Goal: Task Accomplishment & Management: Use online tool/utility

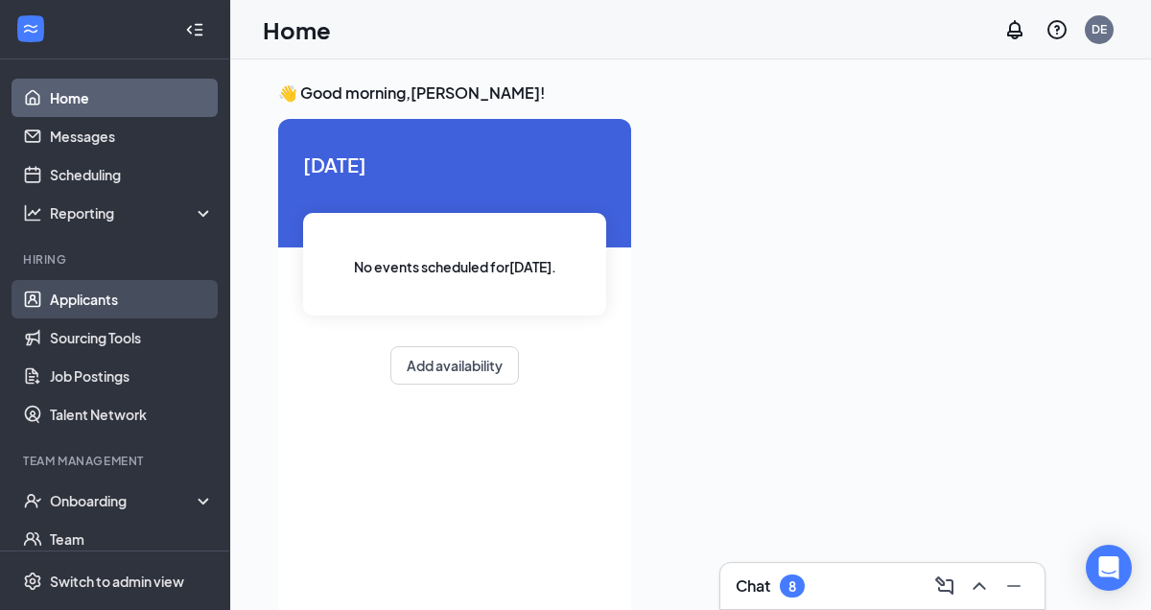
click at [117, 297] on link "Applicants" at bounding box center [132, 299] width 164 height 38
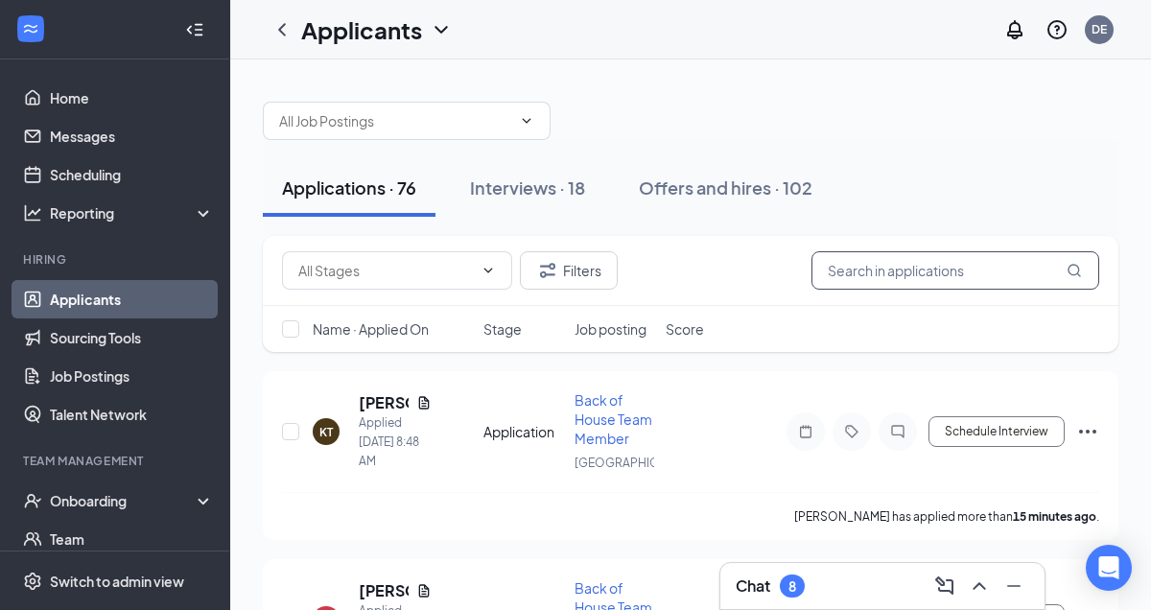
click at [869, 273] on input "text" at bounding box center [956, 270] width 288 height 38
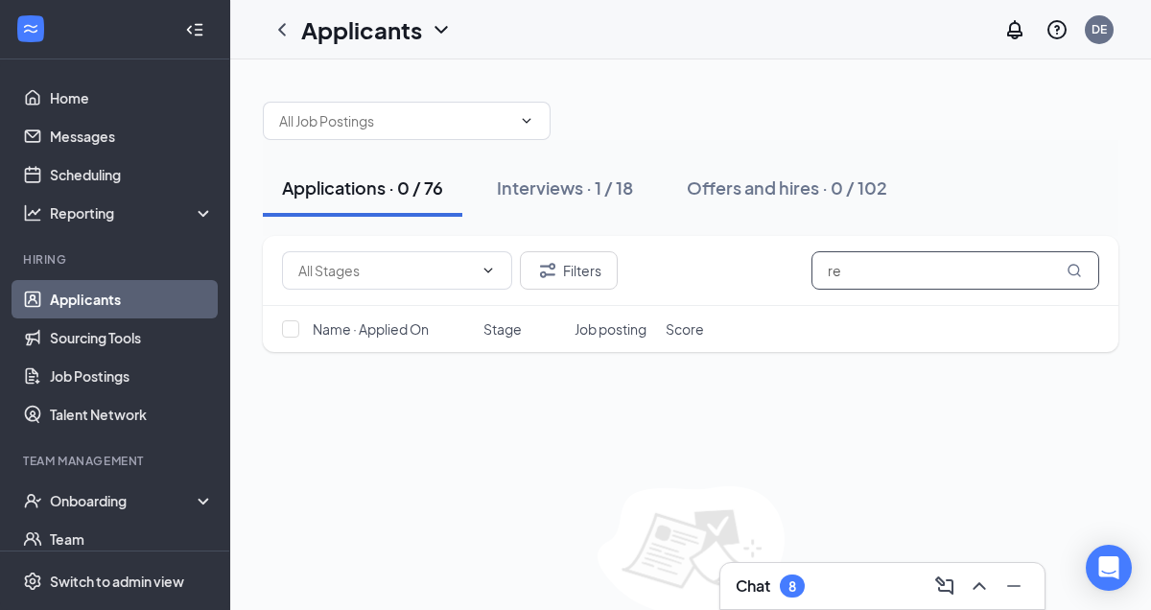
type input "r"
type input "[PERSON_NAME]"
click at [561, 182] on div "Interviews · 1 / 18" at bounding box center [565, 188] width 136 height 24
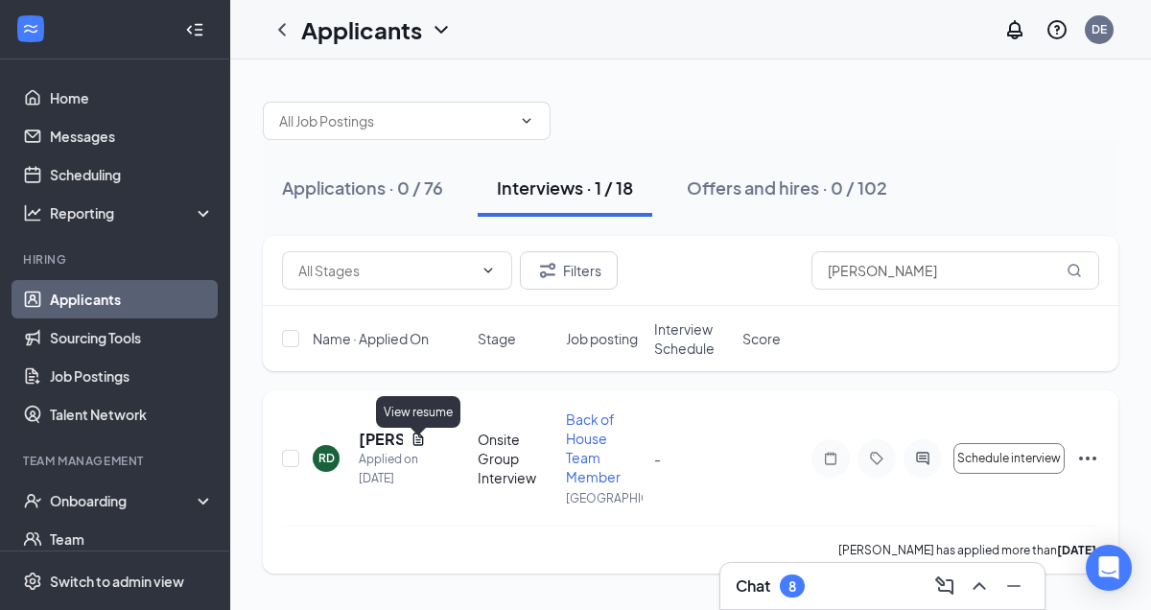
click at [420, 447] on icon "Document" at bounding box center [418, 439] width 15 height 15
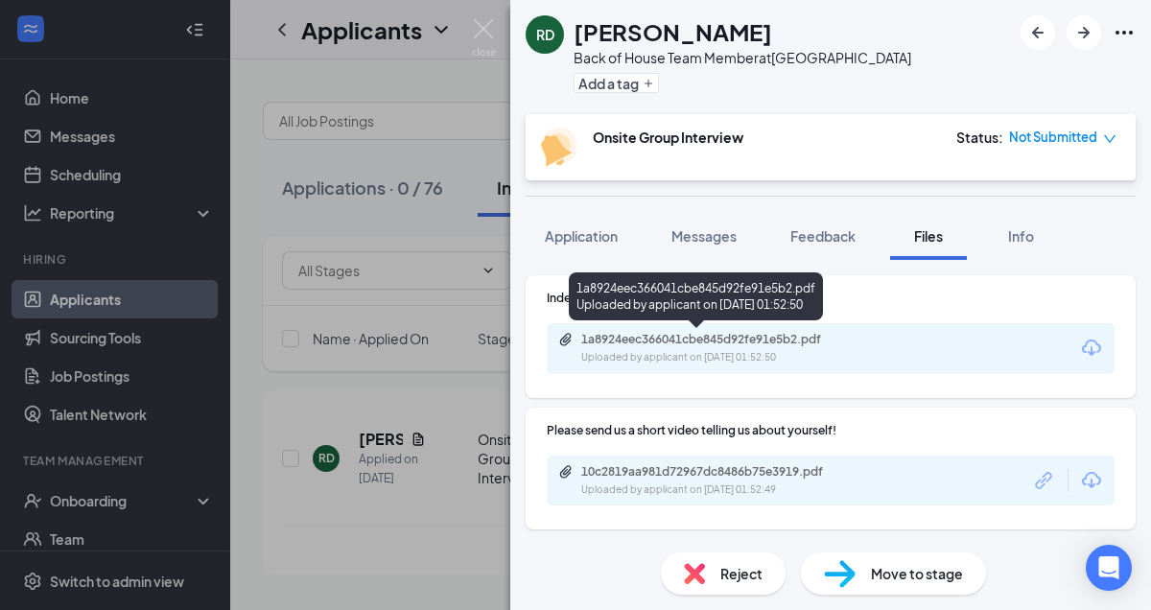
click at [813, 347] on div "1a8924eec366041cbe845d92fe91e5b2.pdf Uploaded by applicant on [DATE] 01:52:50" at bounding box center [713, 349] width 311 height 34
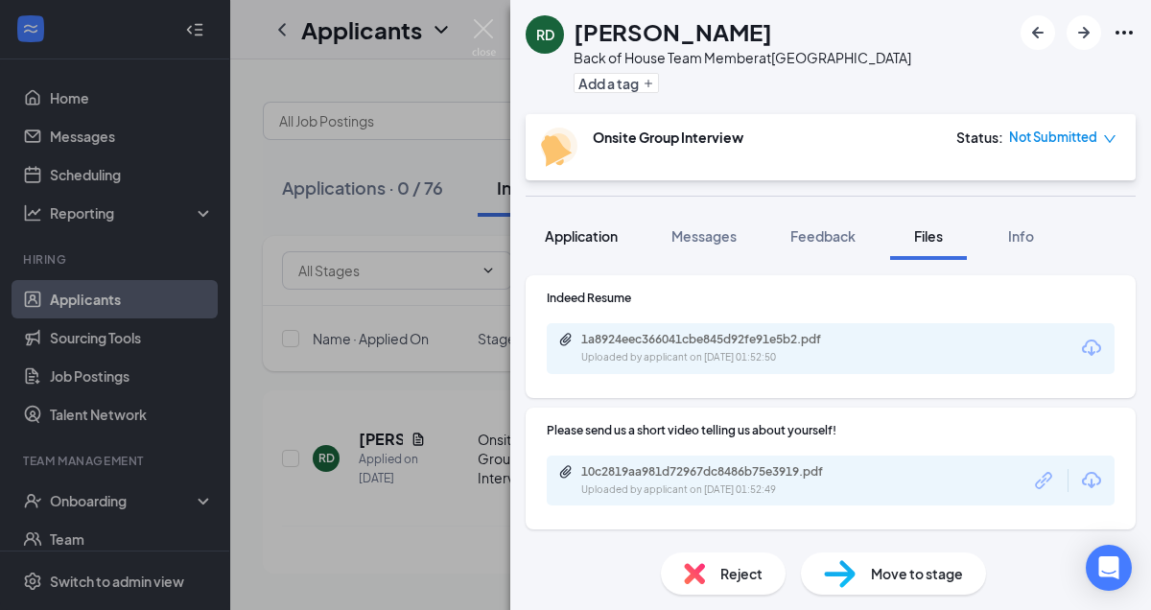
click at [587, 235] on span "Application" at bounding box center [581, 235] width 73 height 17
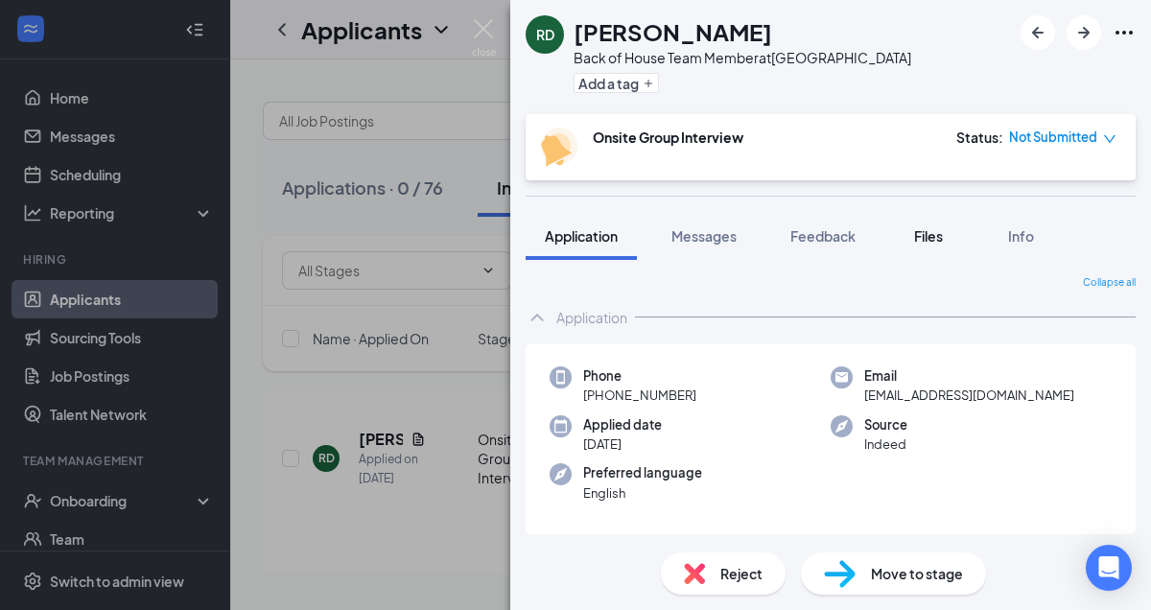
click at [948, 244] on div "Files" at bounding box center [928, 235] width 38 height 19
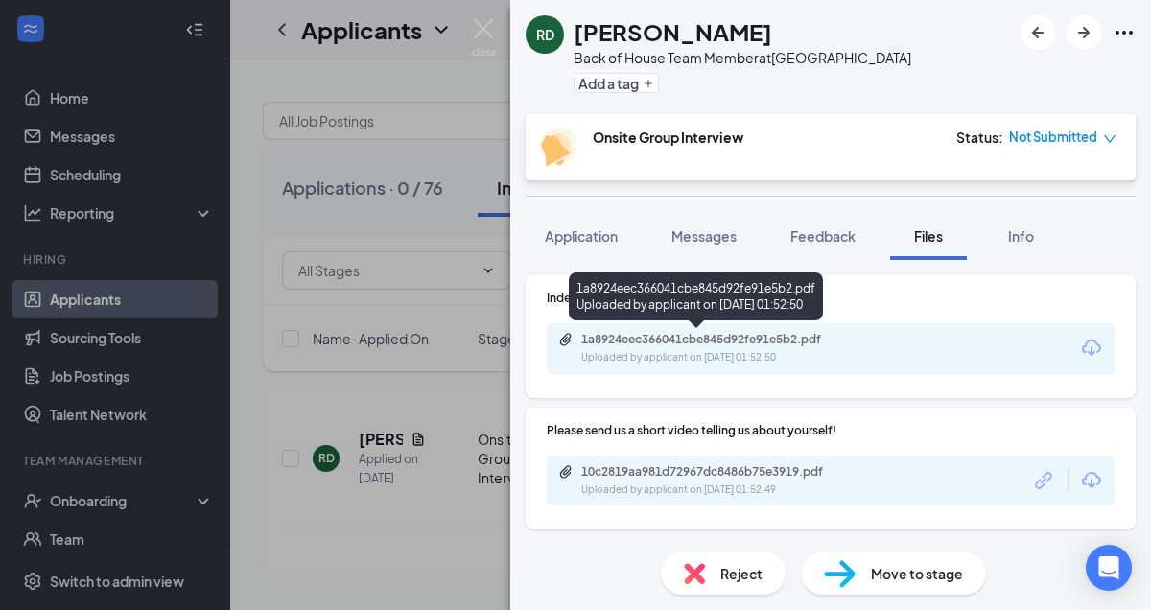
click at [747, 357] on div "Uploaded by applicant on [DATE] 01:52:50" at bounding box center [725, 357] width 288 height 15
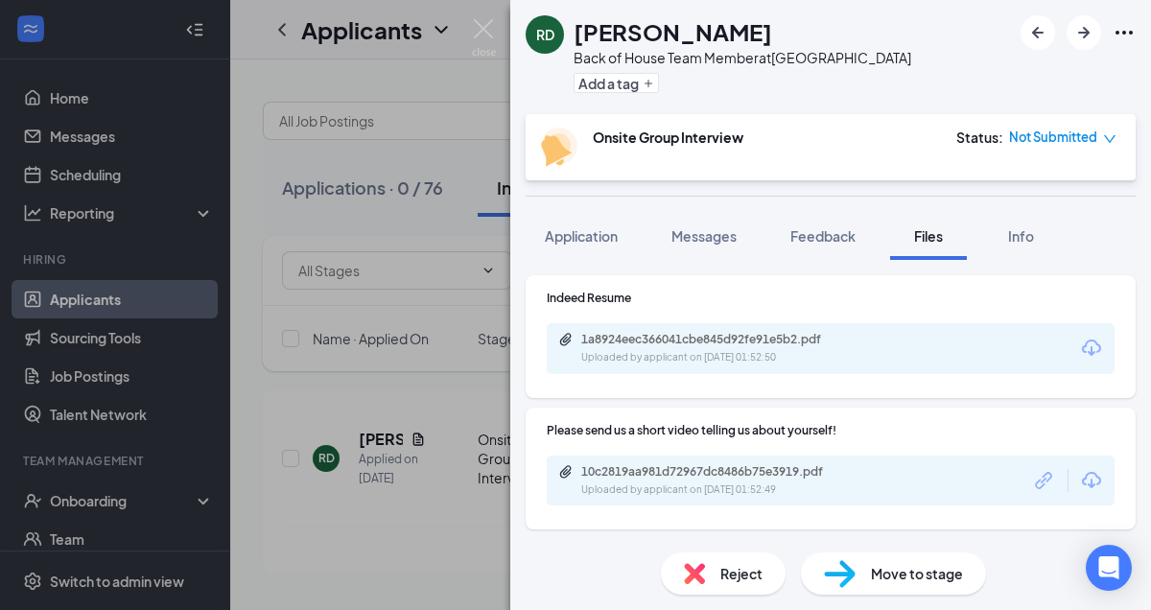
click at [925, 571] on span "Move to stage" at bounding box center [917, 573] width 92 height 21
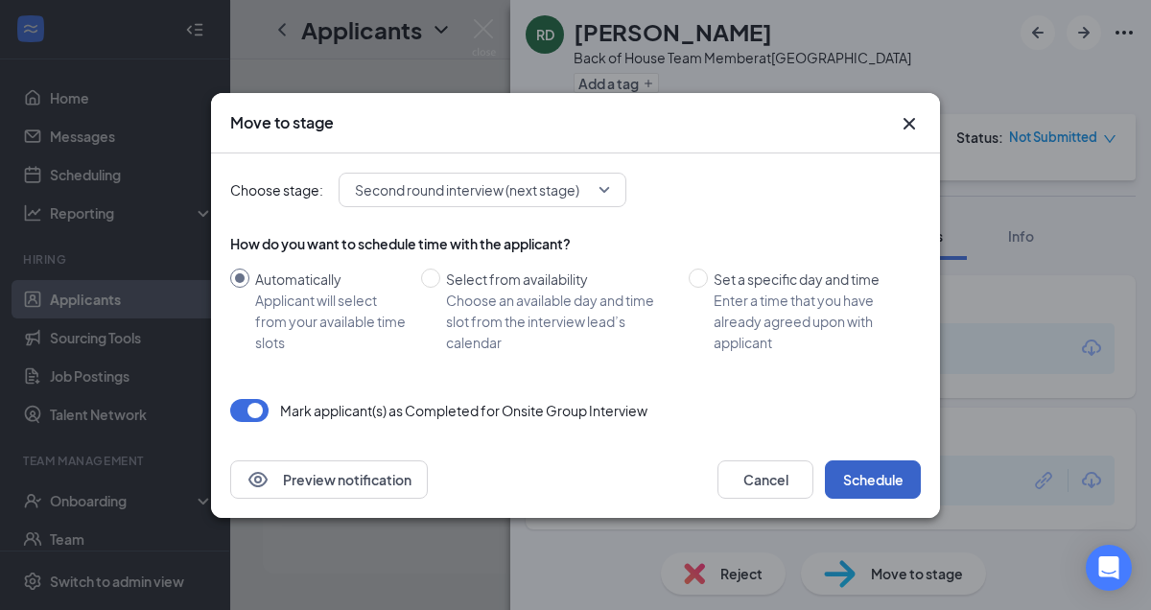
click at [881, 485] on button "Schedule" at bounding box center [873, 479] width 96 height 38
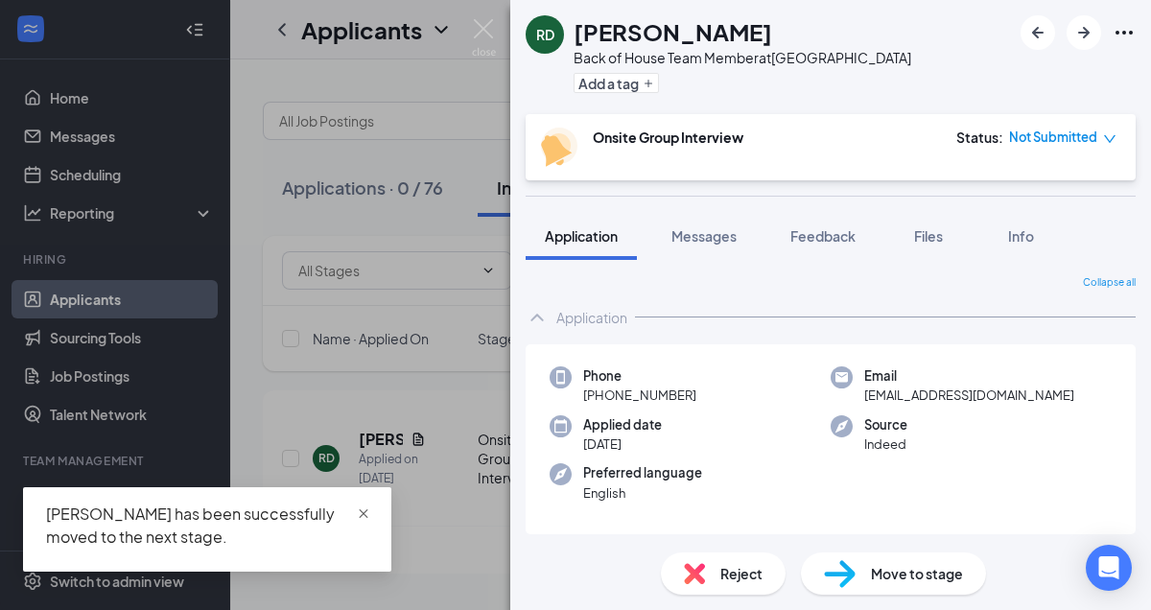
click at [365, 512] on span "close" at bounding box center [363, 513] width 13 height 13
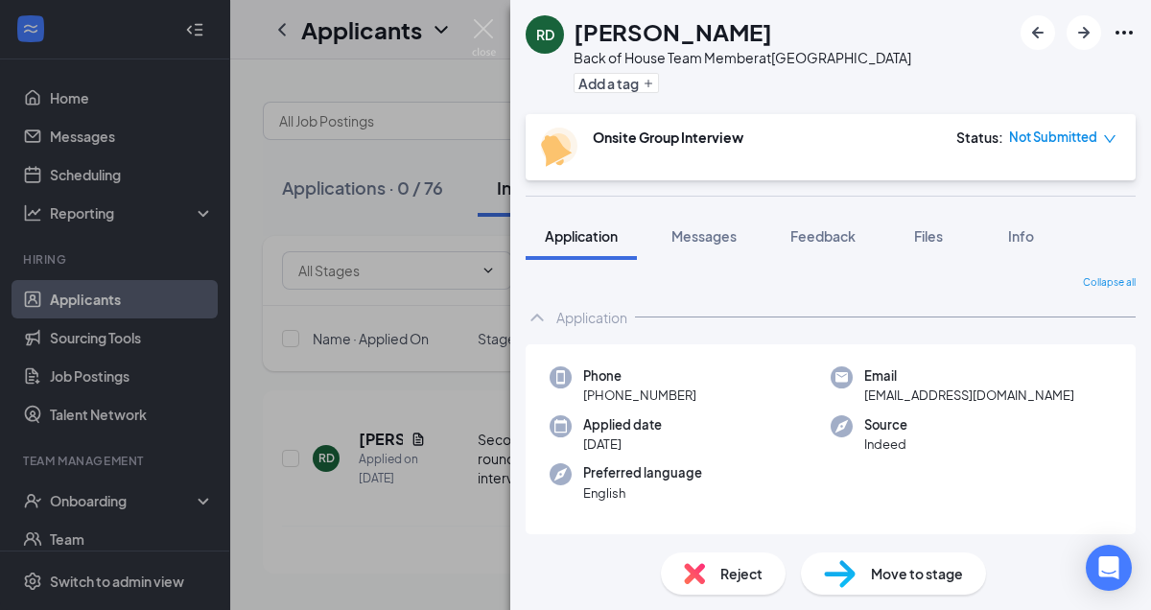
click at [432, 548] on div "RD [PERSON_NAME] Back of House Team Member at [GEOGRAPHIC_DATA] Add a tag Onsit…" at bounding box center [575, 305] width 1151 height 610
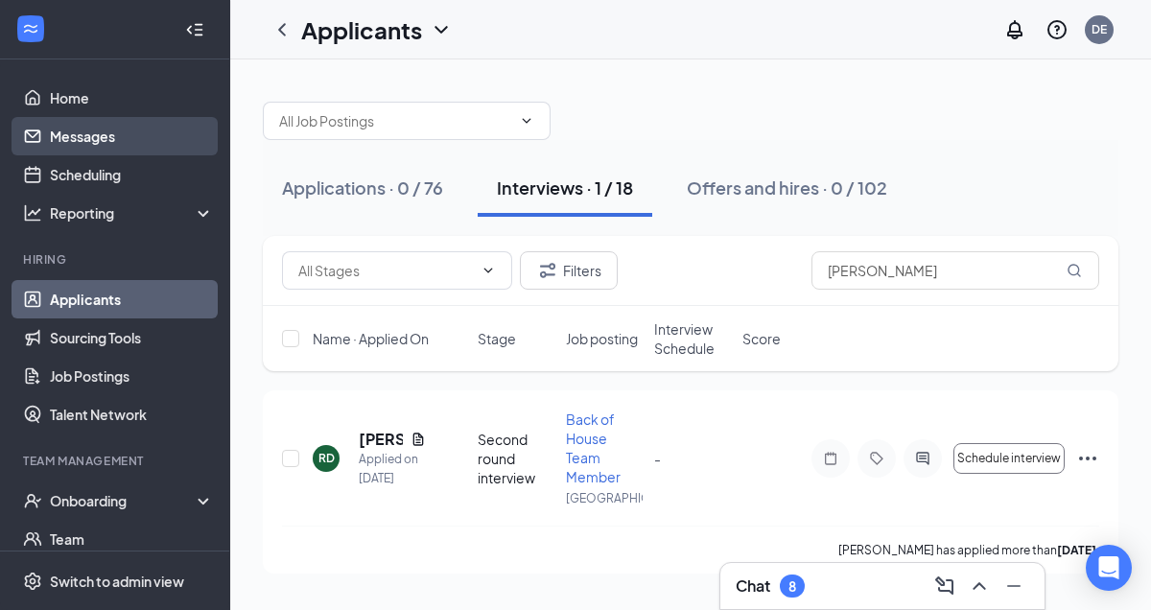
click at [162, 141] on link "Messages" at bounding box center [132, 136] width 164 height 38
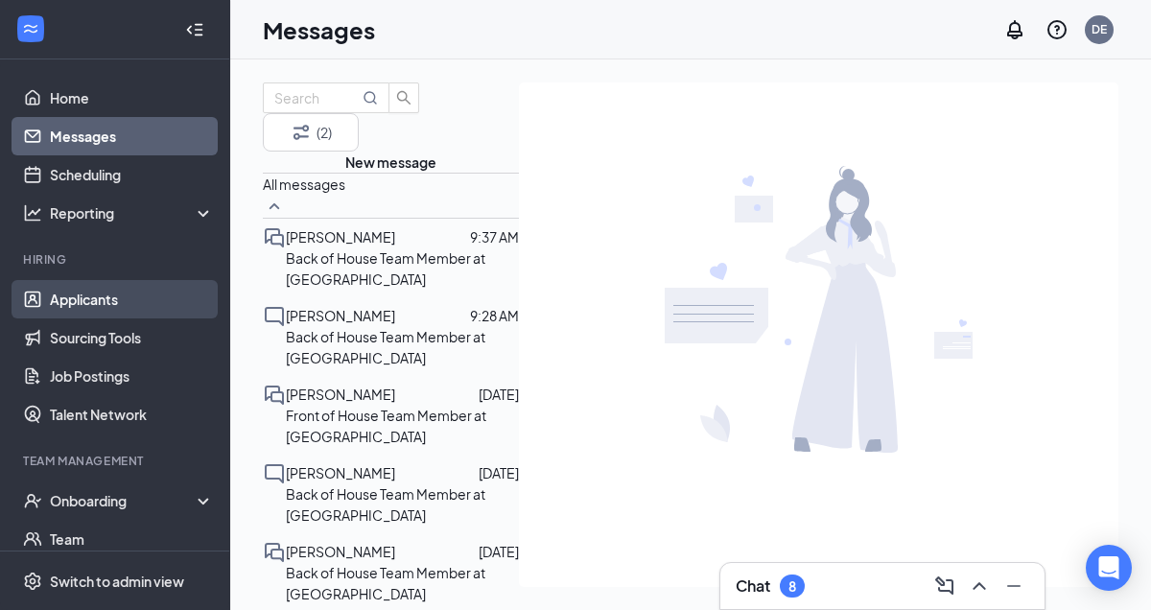
click at [110, 299] on link "Applicants" at bounding box center [132, 299] width 164 height 38
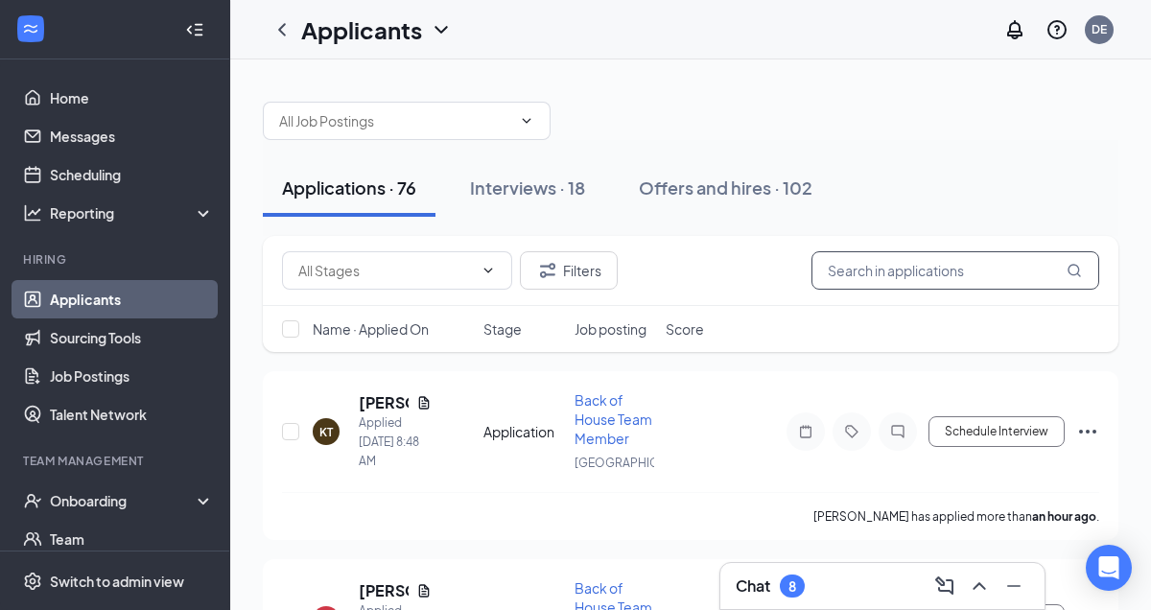
click at [897, 276] on input "text" at bounding box center [956, 270] width 288 height 38
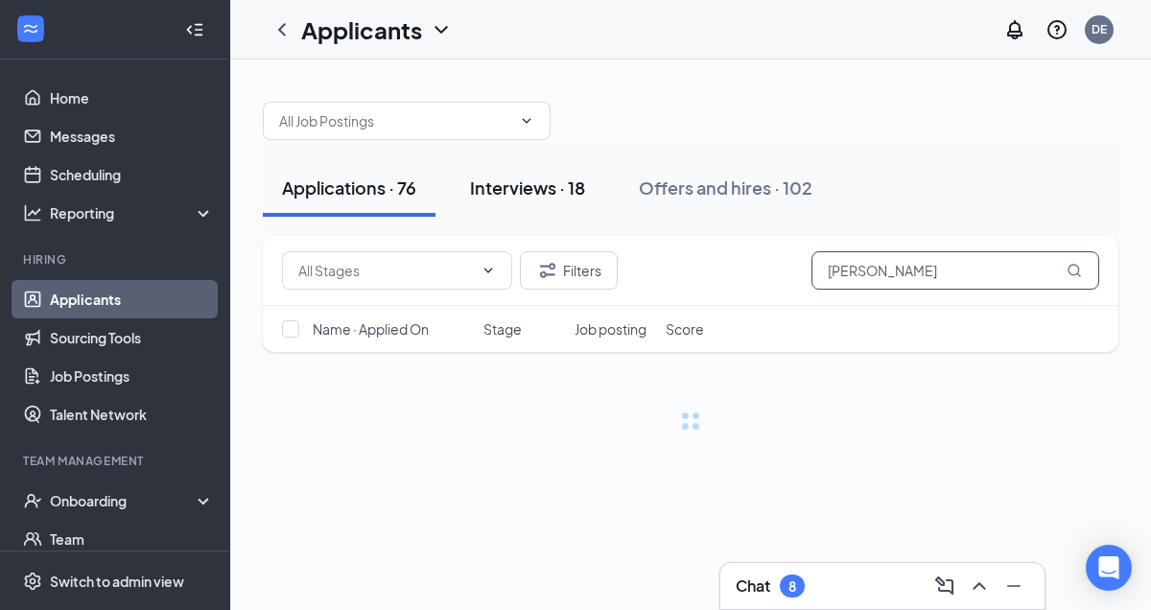
type input "[PERSON_NAME]"
click at [551, 188] on div "Interviews · 18" at bounding box center [527, 188] width 115 height 24
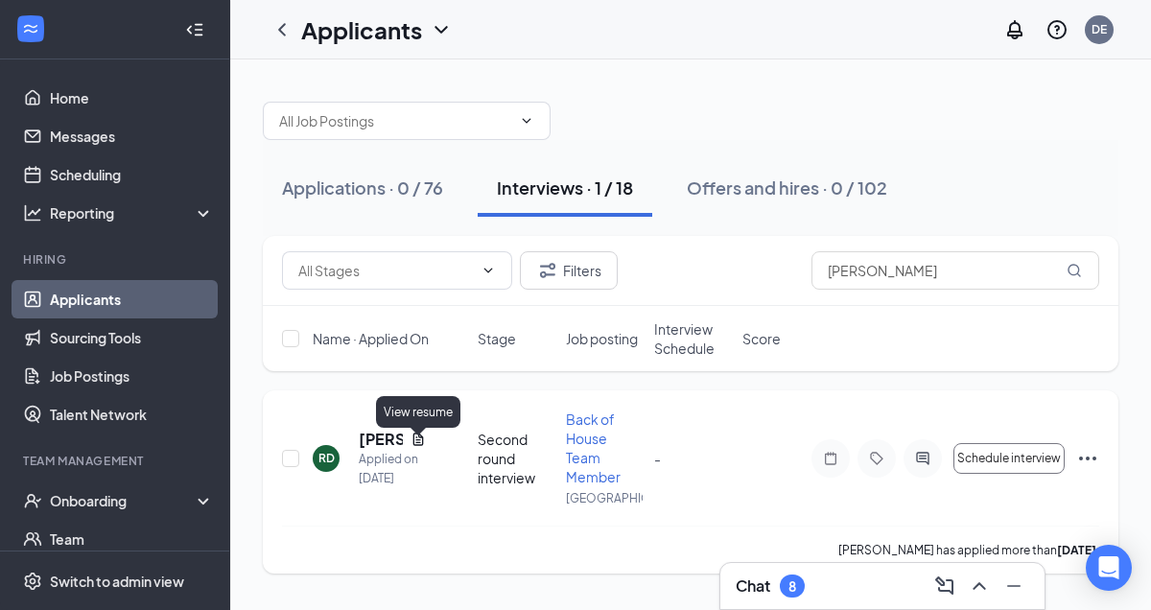
click at [414, 445] on icon "Document" at bounding box center [418, 439] width 11 height 12
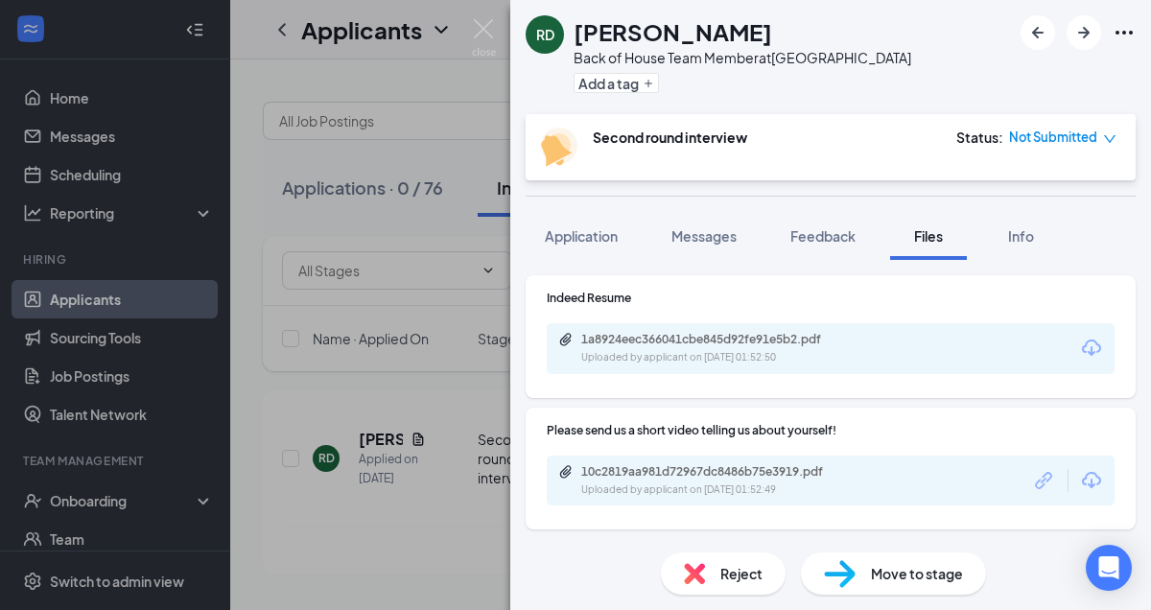
click at [883, 359] on div "1a8924eec366041cbe845d92fe91e5b2.pdf Uploaded by applicant on [DATE] 01:52:50" at bounding box center [831, 348] width 568 height 51
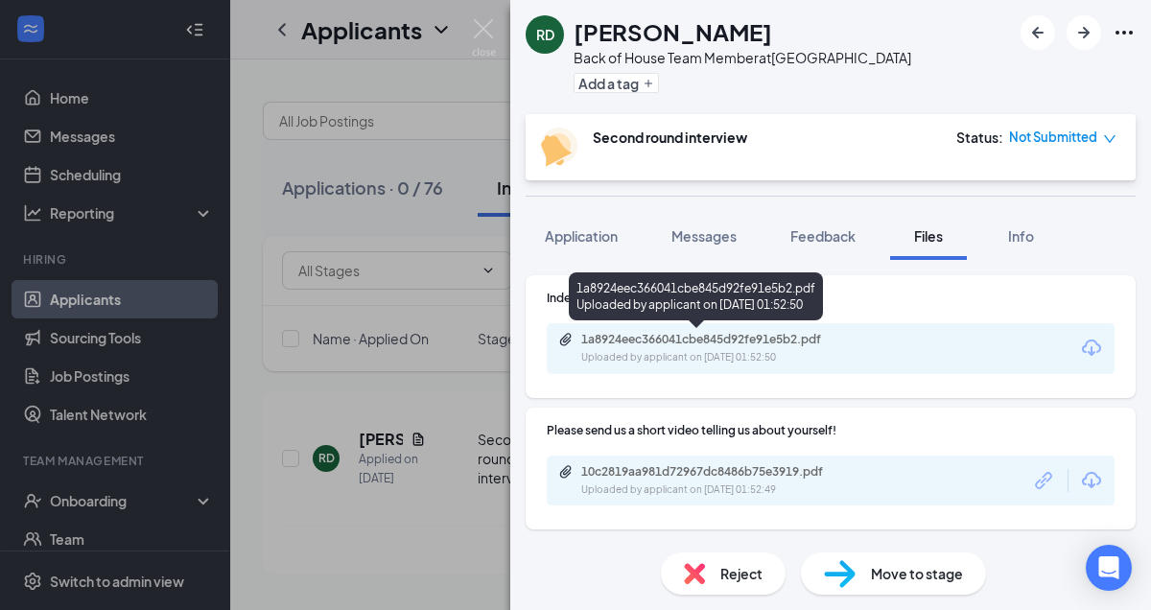
click at [841, 350] on div "Uploaded by applicant on [DATE] 01:52:50" at bounding box center [725, 357] width 288 height 15
